Goal: Task Accomplishment & Management: Manage account settings

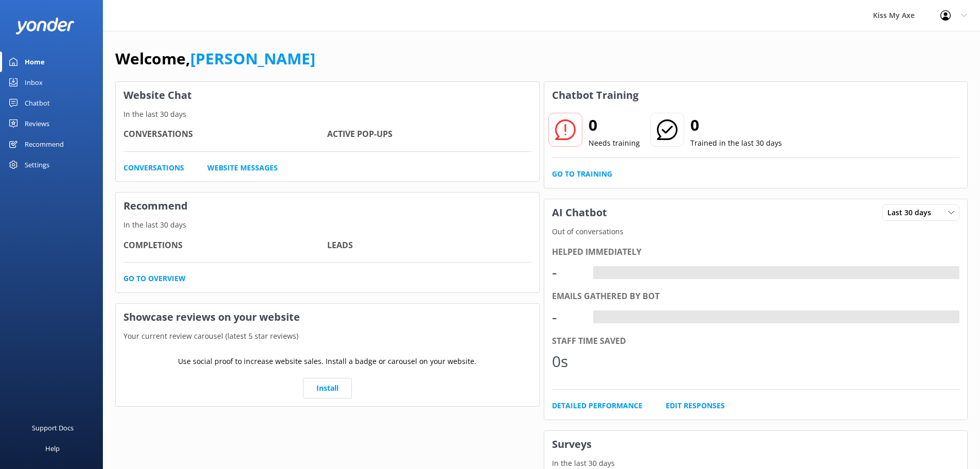
click at [44, 86] on link "Inbox" at bounding box center [51, 82] width 103 height 21
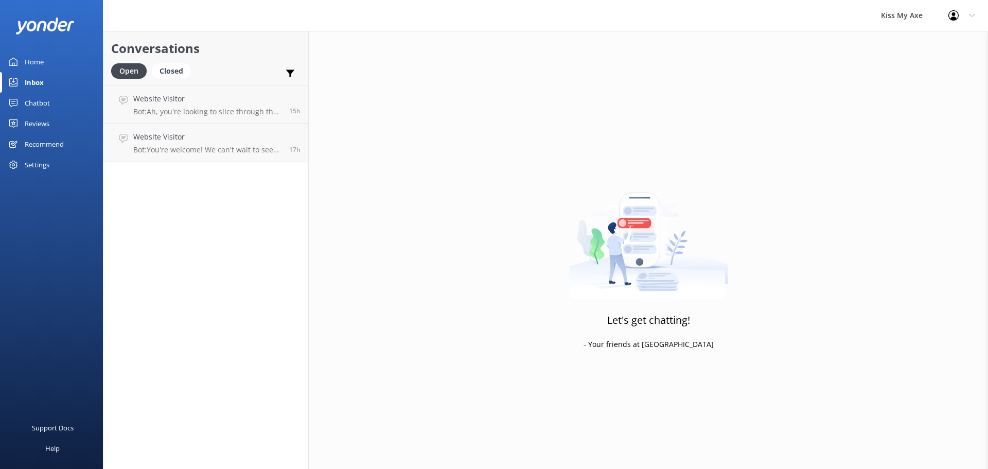
click at [906, 15] on div "Kiss My Axe" at bounding box center [901, 15] width 67 height 31
click at [963, 16] on div at bounding box center [956, 15] width 16 height 10
click at [915, 74] on link "Logout" at bounding box center [937, 70] width 103 height 26
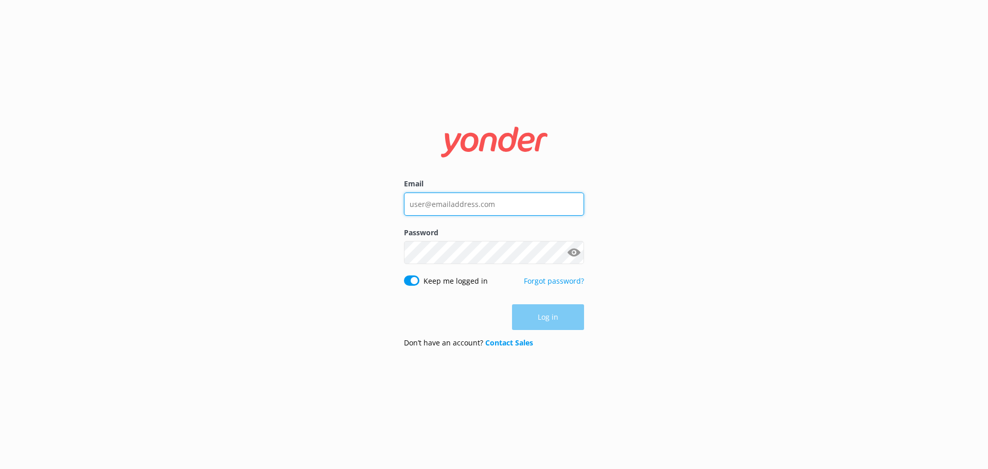
click at [466, 205] on input "Email" at bounding box center [494, 203] width 180 height 23
type input "elishamacdonald399@gm"
drag, startPoint x: 504, startPoint y: 209, endPoint x: 364, endPoint y: 201, distance: 140.2
click at [364, 201] on div "Email elishamacdonald399@gm Password Show password Keep me logged in Forgot pas…" at bounding box center [494, 234] width 988 height 469
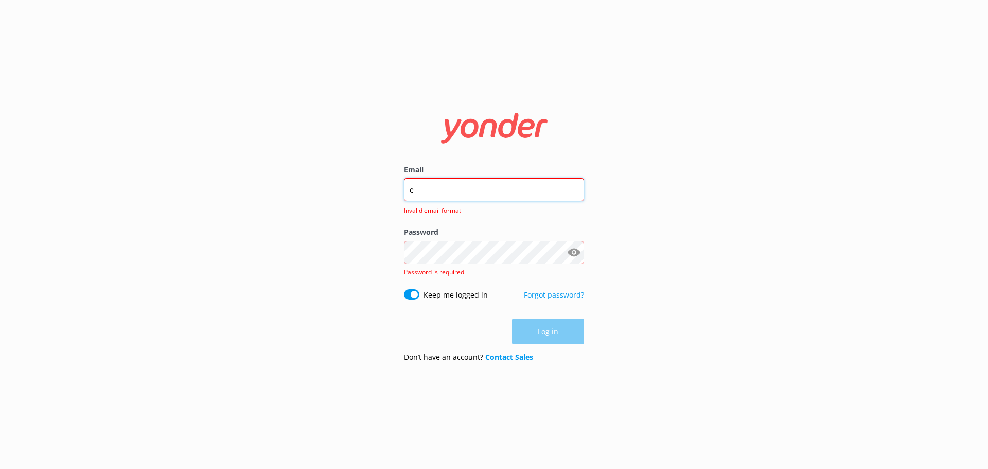
type input "elisha@kissmyaxe.com.au"
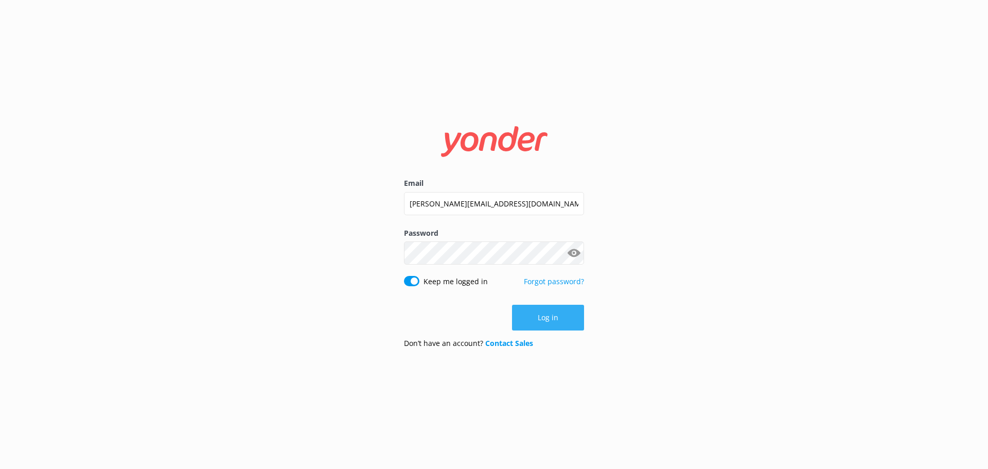
click at [548, 319] on button "Log in" at bounding box center [548, 318] width 72 height 26
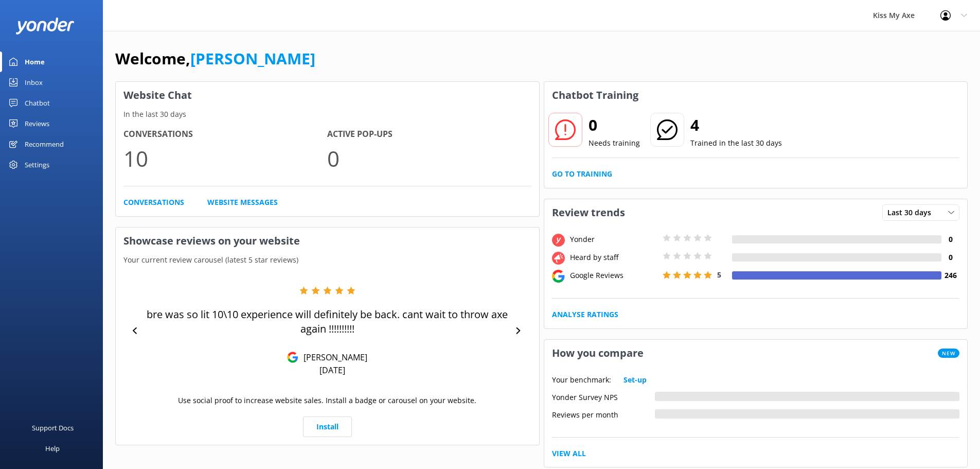
click at [27, 161] on div "Settings" at bounding box center [37, 164] width 25 height 21
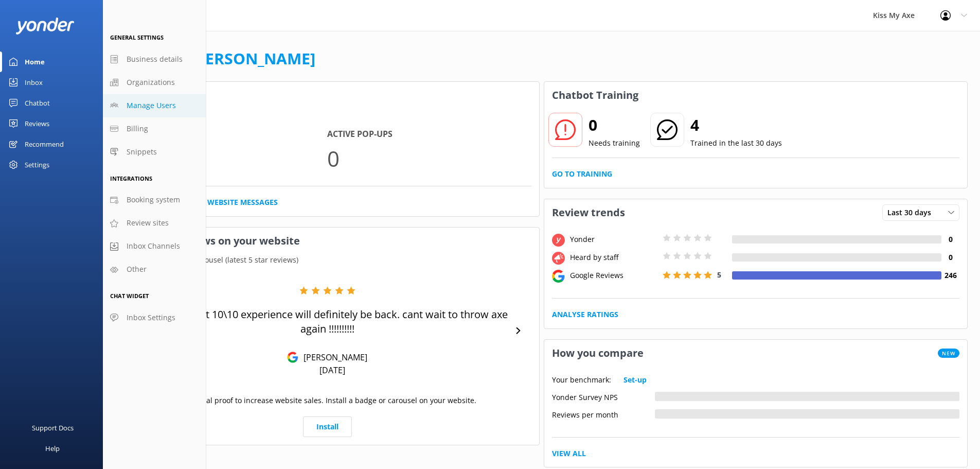
click at [145, 104] on span "Manage Users" at bounding box center [151, 105] width 49 height 11
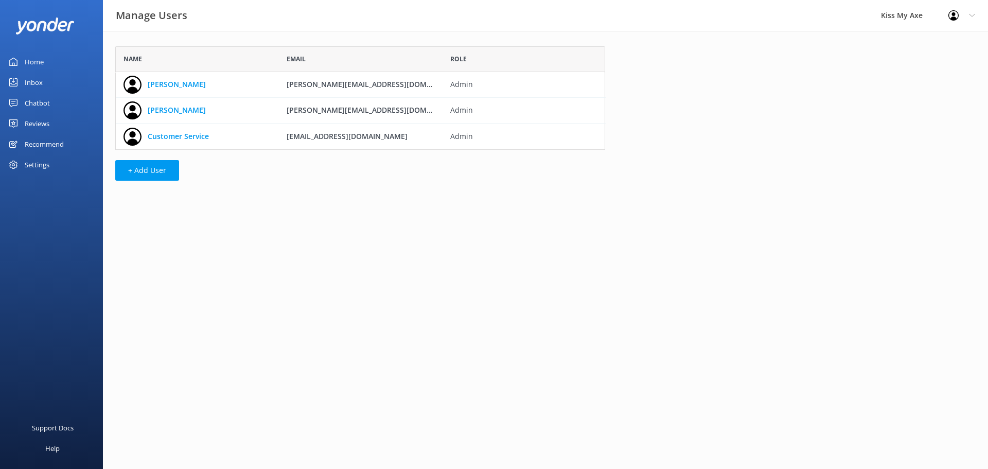
scroll to position [96, 482]
click at [190, 141] on link "Customer Service" at bounding box center [178, 136] width 61 height 11
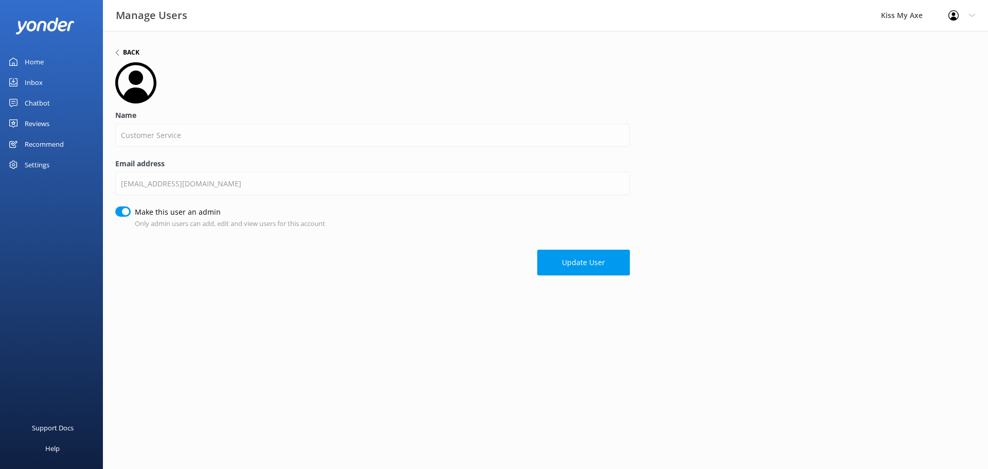
click at [130, 49] on h6 "Back" at bounding box center [131, 52] width 16 height 6
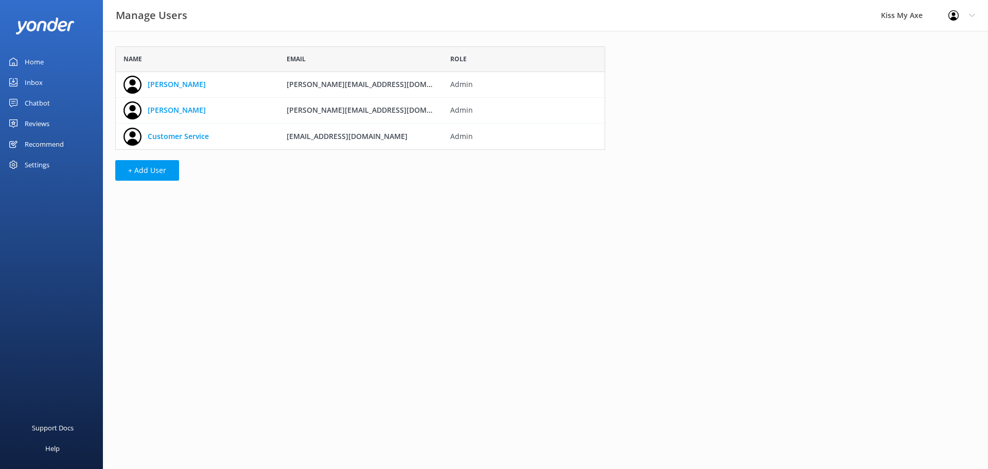
scroll to position [96, 482]
click at [150, 170] on button "+ Add User" at bounding box center [147, 170] width 64 height 21
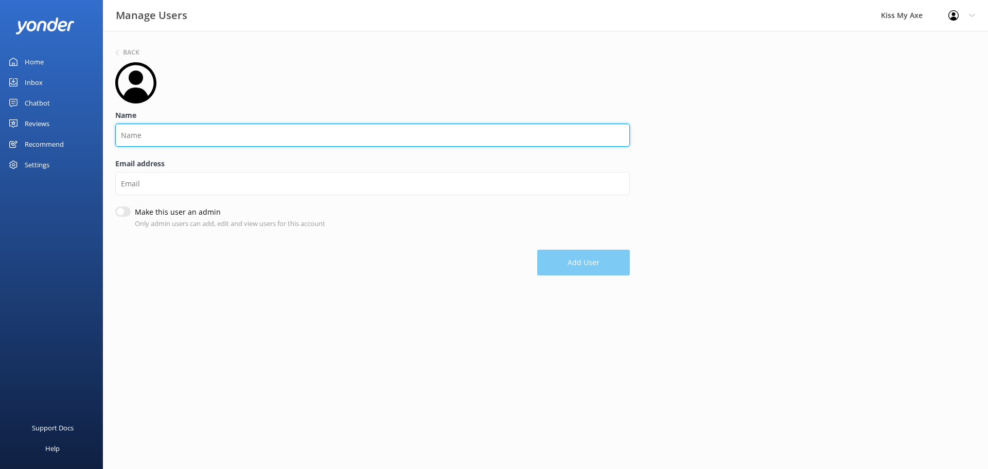
click at [156, 143] on input "Name" at bounding box center [372, 135] width 515 height 23
type input "[PERSON_NAME]"
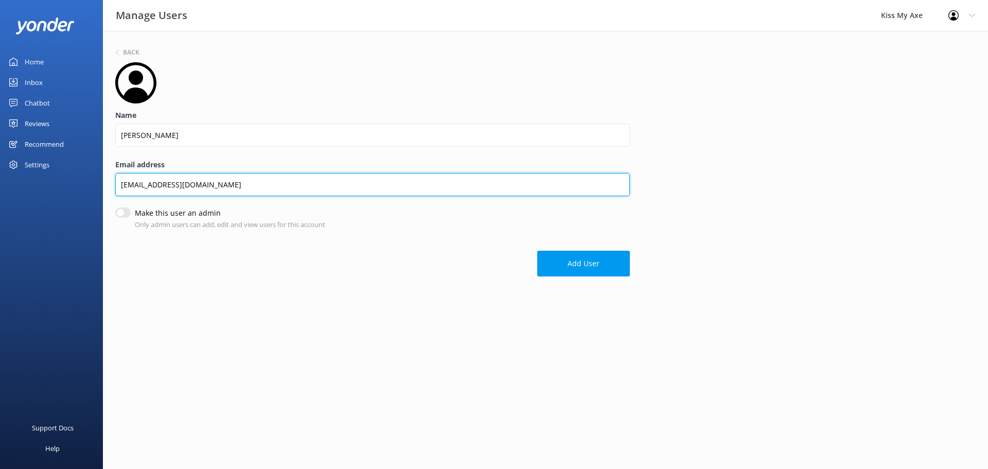
type input "elishamacdonald399@gmail.com"
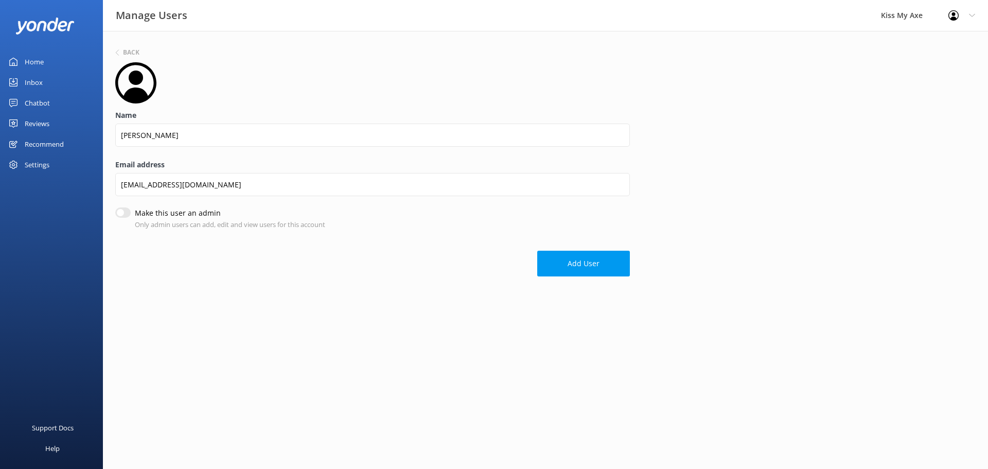
click at [124, 214] on input "Make this user an admin" at bounding box center [122, 212] width 15 height 10
checkbox input "true"
click at [570, 264] on button "Add User" at bounding box center [583, 265] width 93 height 26
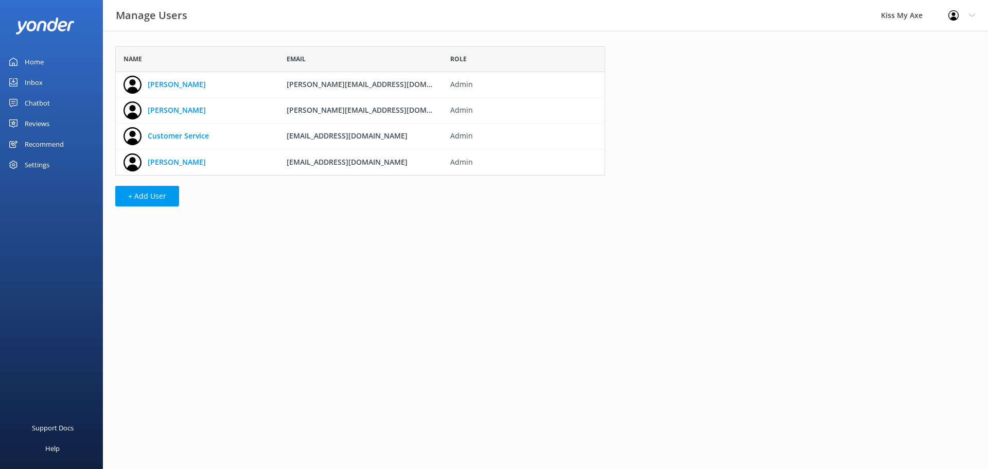
scroll to position [121, 482]
click at [952, 20] on use at bounding box center [953, 15] width 10 height 10
click at [931, 62] on link "Logout" at bounding box center [937, 70] width 103 height 26
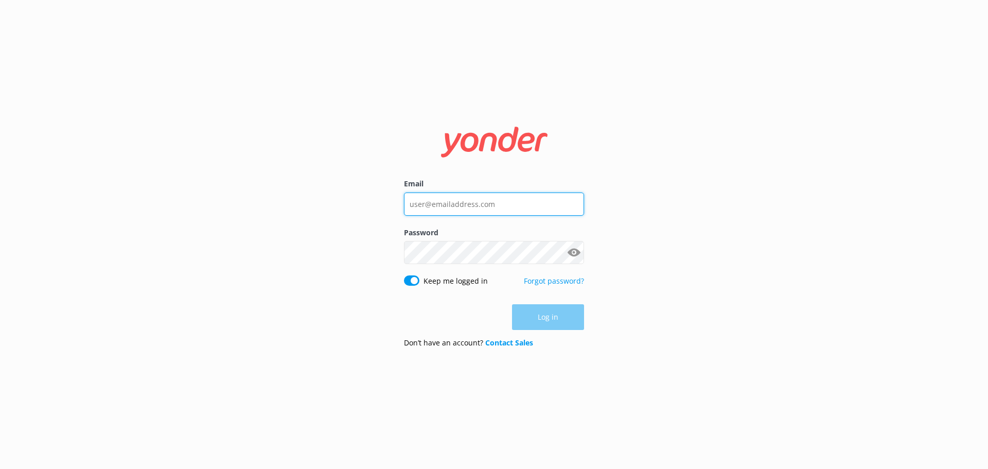
click at [519, 205] on input "Email" at bounding box center [494, 203] width 180 height 23
type input "elishamacdonald399@gmail.com"
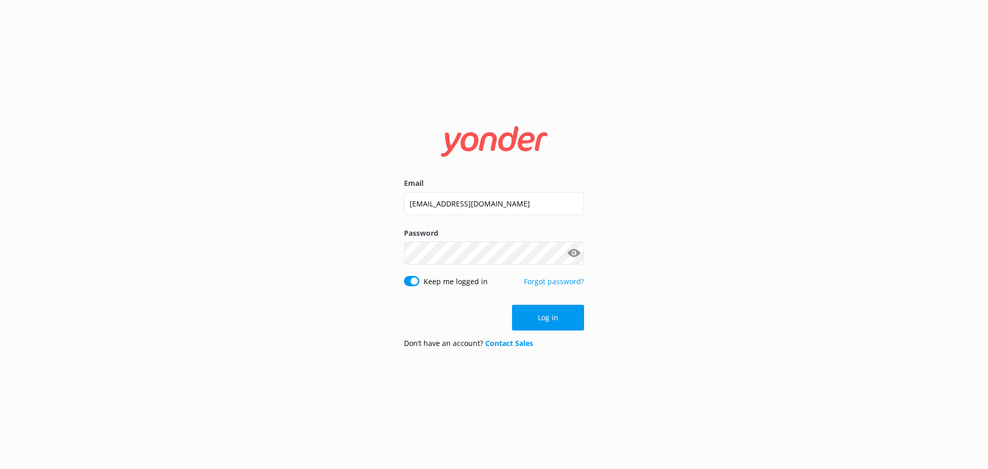
click at [577, 251] on button "Show password" at bounding box center [573, 253] width 21 height 21
click at [560, 316] on button "Log in" at bounding box center [548, 318] width 72 height 26
